Goal: Find specific page/section: Locate a particular part of the current website

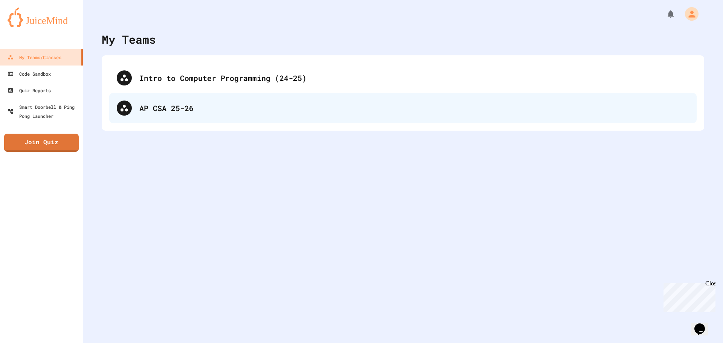
click at [167, 108] on div "AP CSA 25-26" at bounding box center [413, 107] width 549 height 11
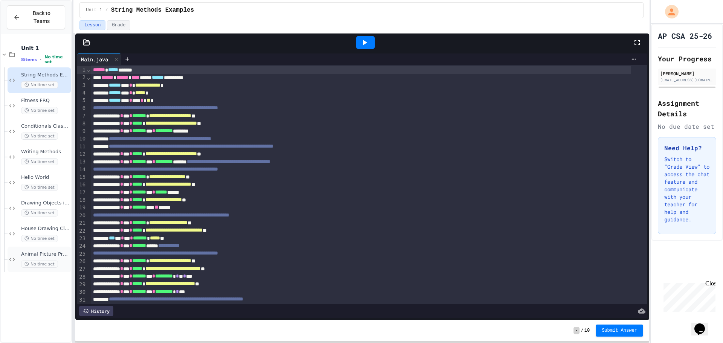
click at [59, 251] on span "Animal Picture Project" at bounding box center [45, 254] width 49 height 6
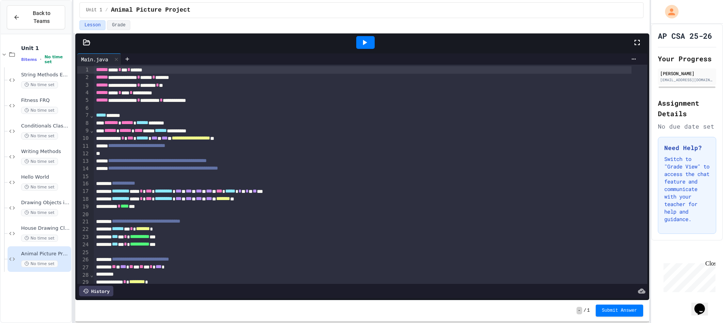
click at [363, 41] on icon at bounding box center [365, 42] width 4 height 5
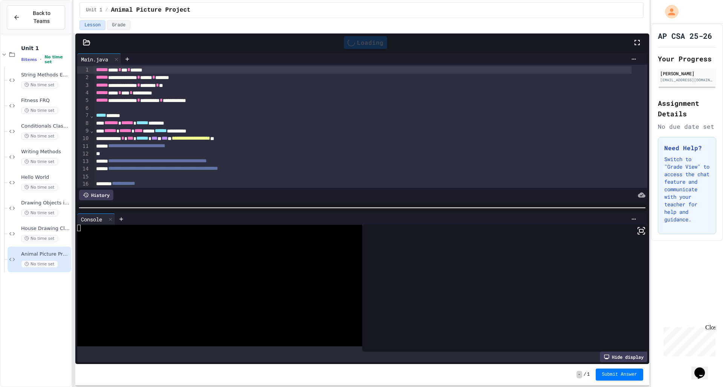
click at [636, 227] on icon at bounding box center [640, 230] width 9 height 9
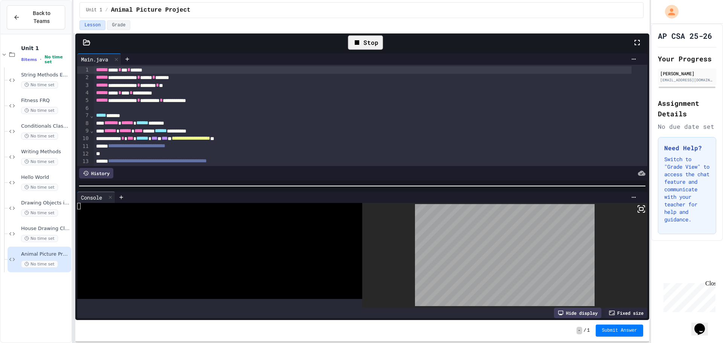
drag, startPoint x: 365, startPoint y: 34, endPoint x: 364, endPoint y: 45, distance: 10.7
click at [364, 37] on div "Stop" at bounding box center [365, 43] width 43 height 22
click at [364, 45] on div "Stop" at bounding box center [365, 42] width 35 height 14
